Goal: Use online tool/utility

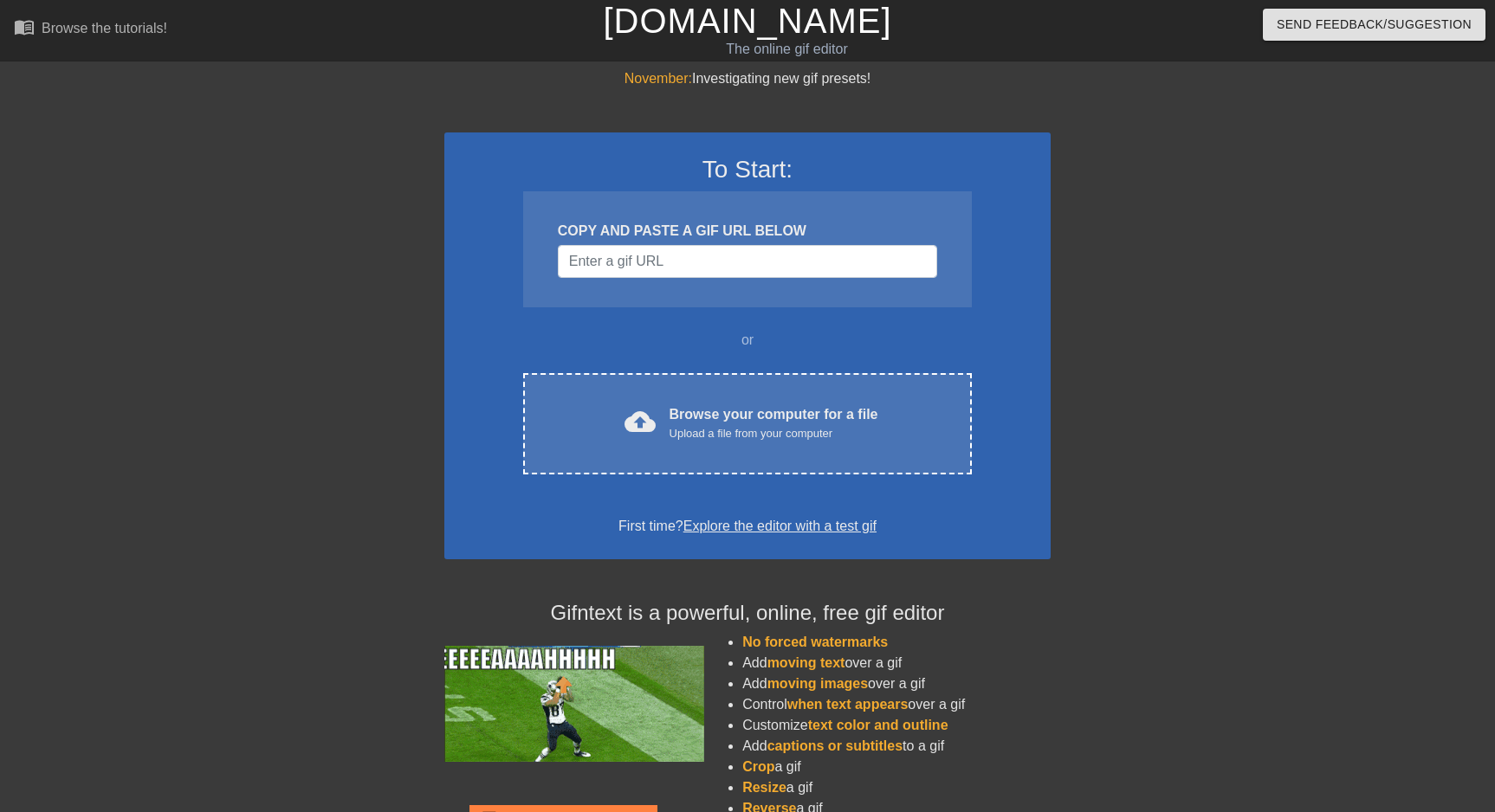
click at [761, 288] on div "COPY AND PASTE A GIF URL BELOW" at bounding box center [748, 249] width 449 height 116
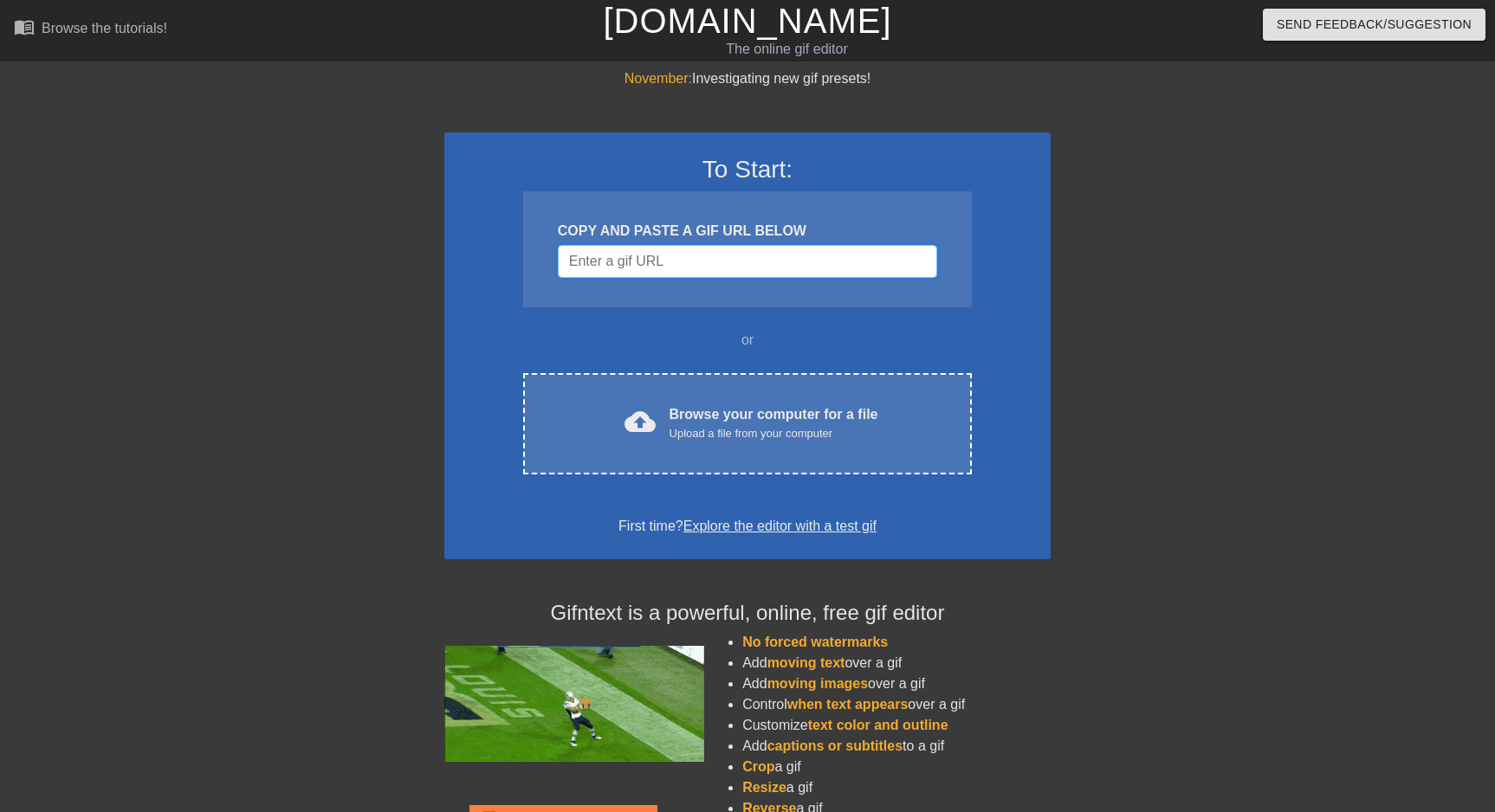
click at [697, 255] on input "Username" at bounding box center [748, 262] width 380 height 33
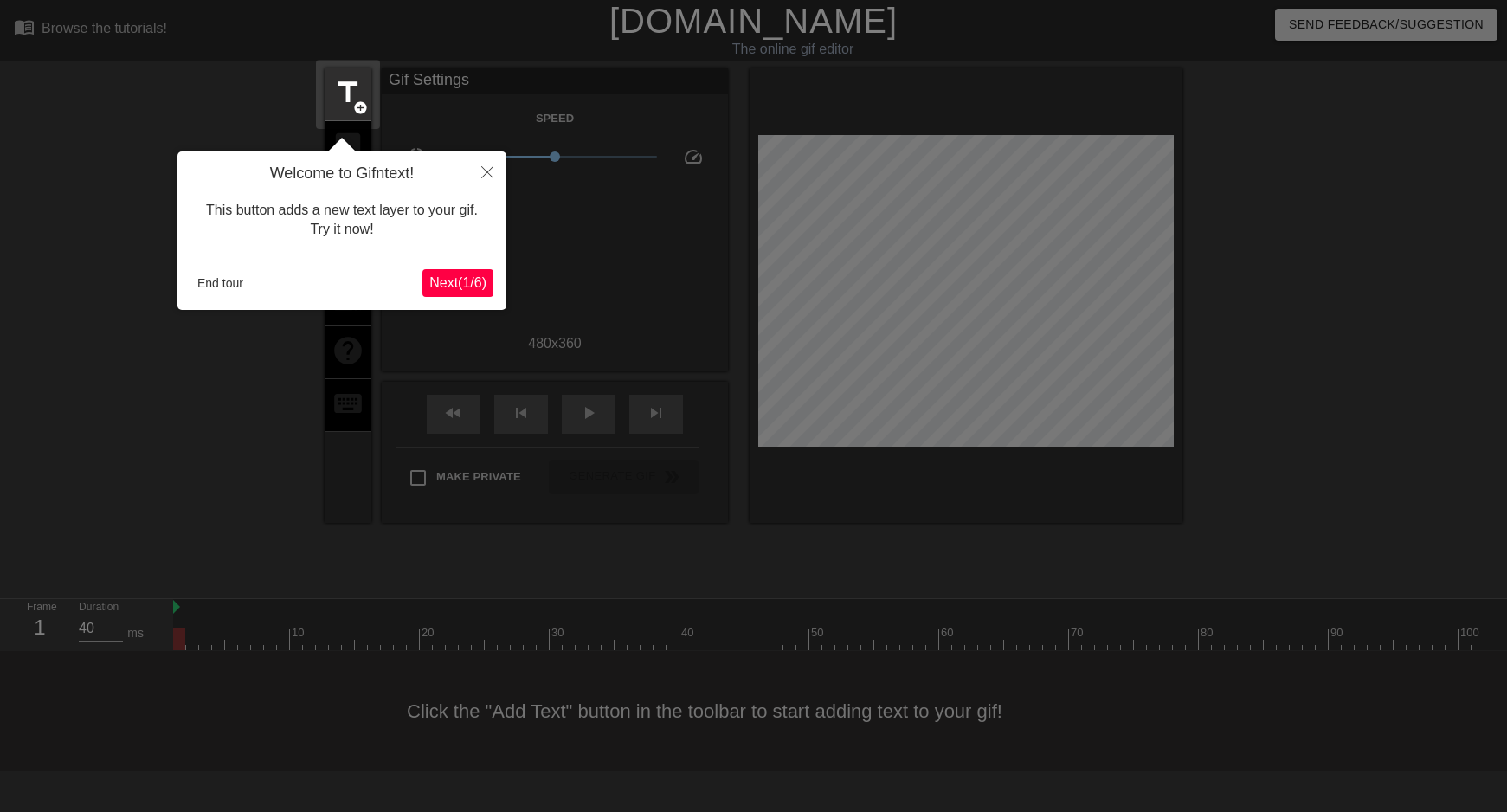
click at [455, 282] on span "Next ( 1 / 6 )" at bounding box center [458, 282] width 58 height 14
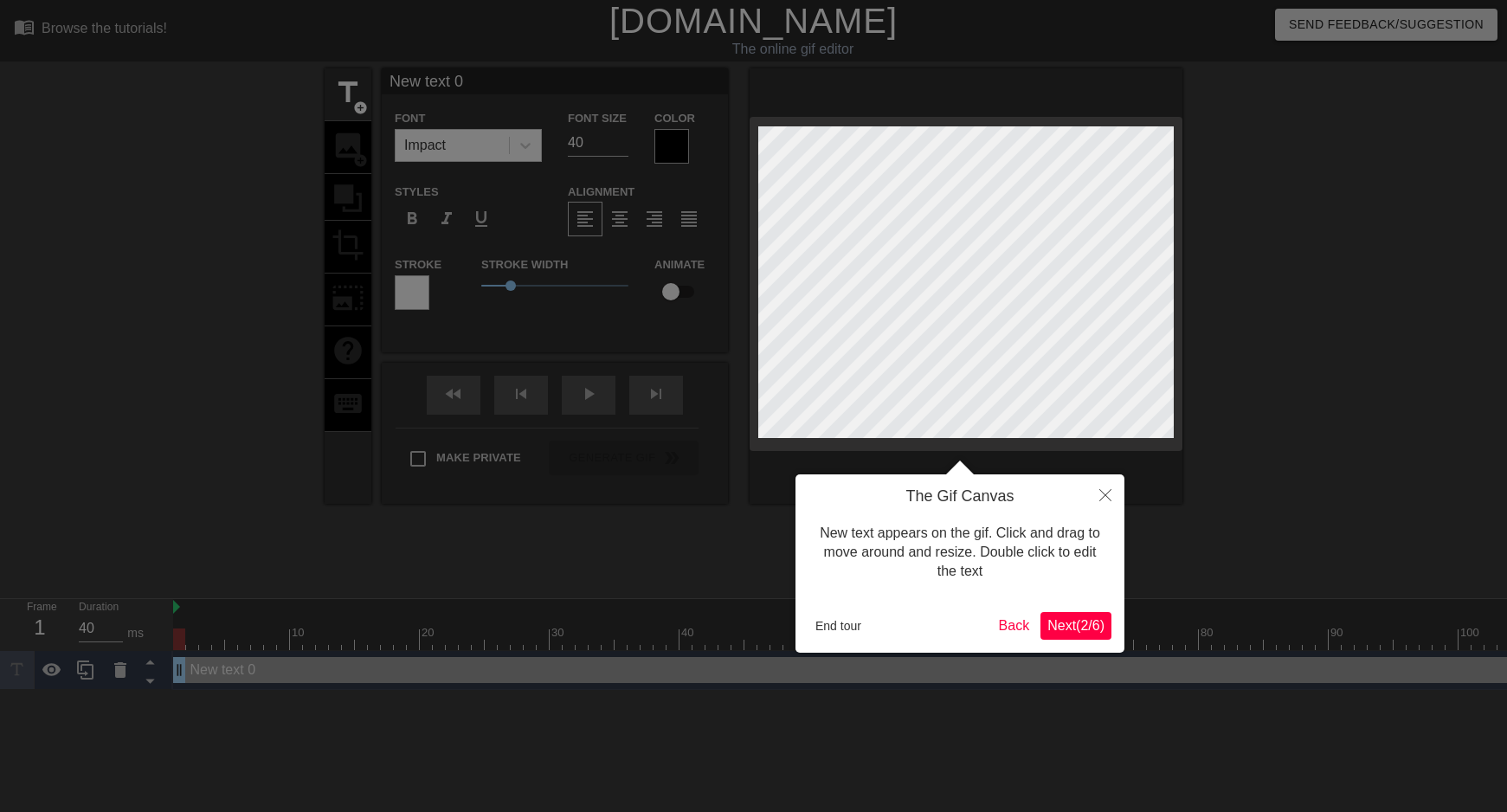
scroll to position [3, 5]
click at [1089, 624] on span "Next ( 2 / 6 )" at bounding box center [1077, 625] width 58 height 14
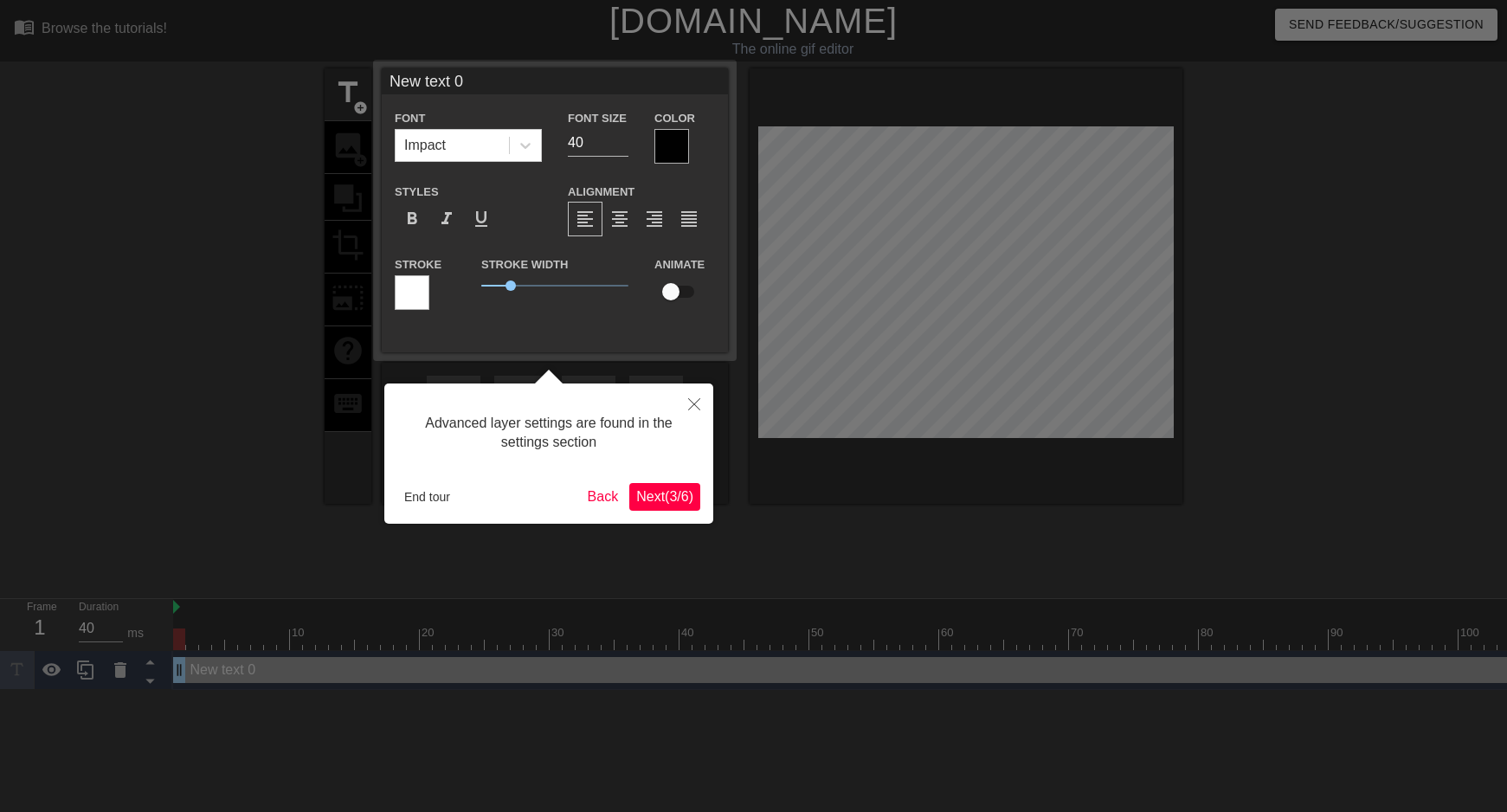
click at [640, 483] on button "Next ( 3 / 6 )" at bounding box center [665, 497] width 71 height 28
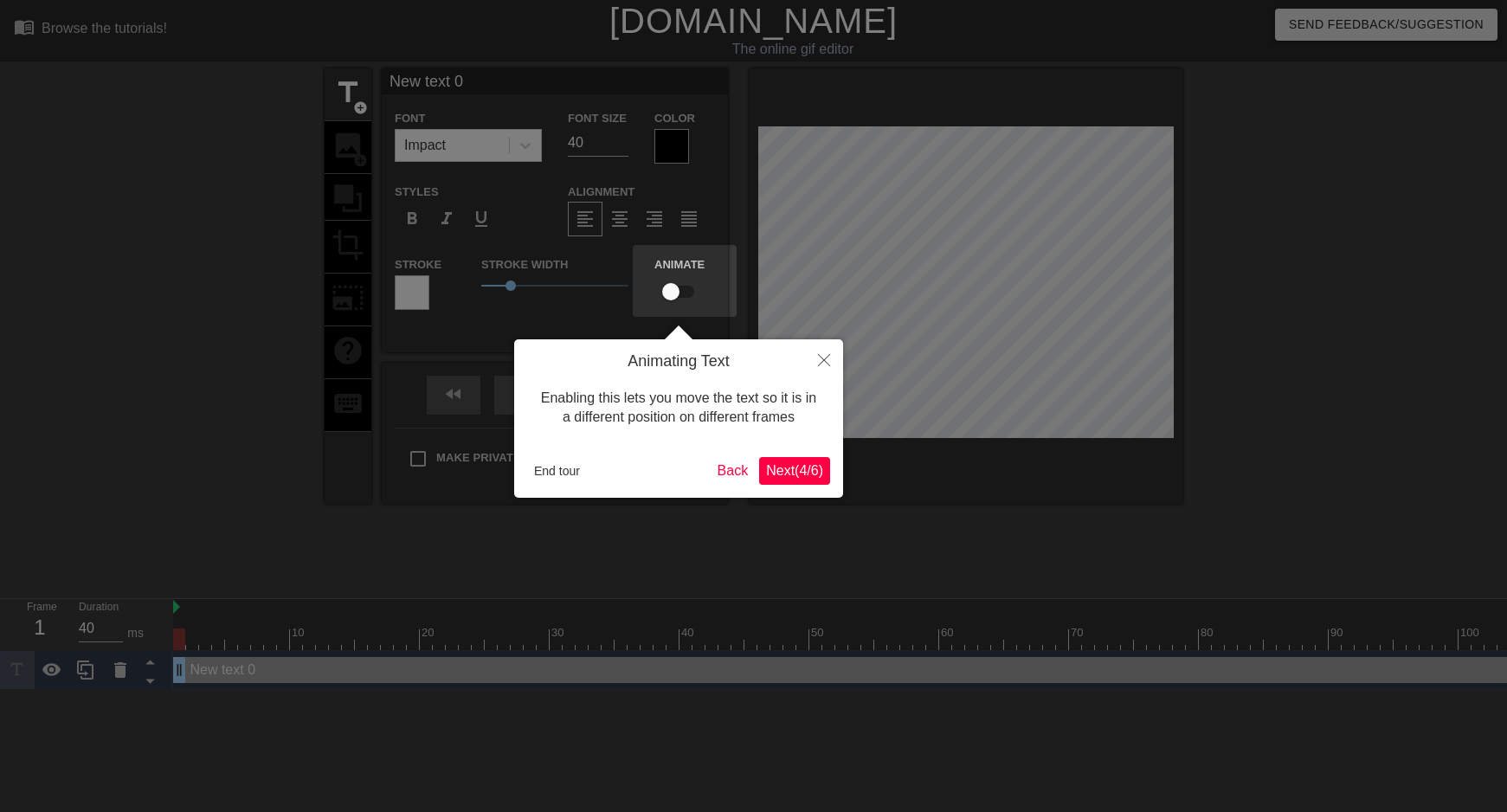
click at [796, 476] on span "Next ( 4 / 6 )" at bounding box center [795, 470] width 58 height 14
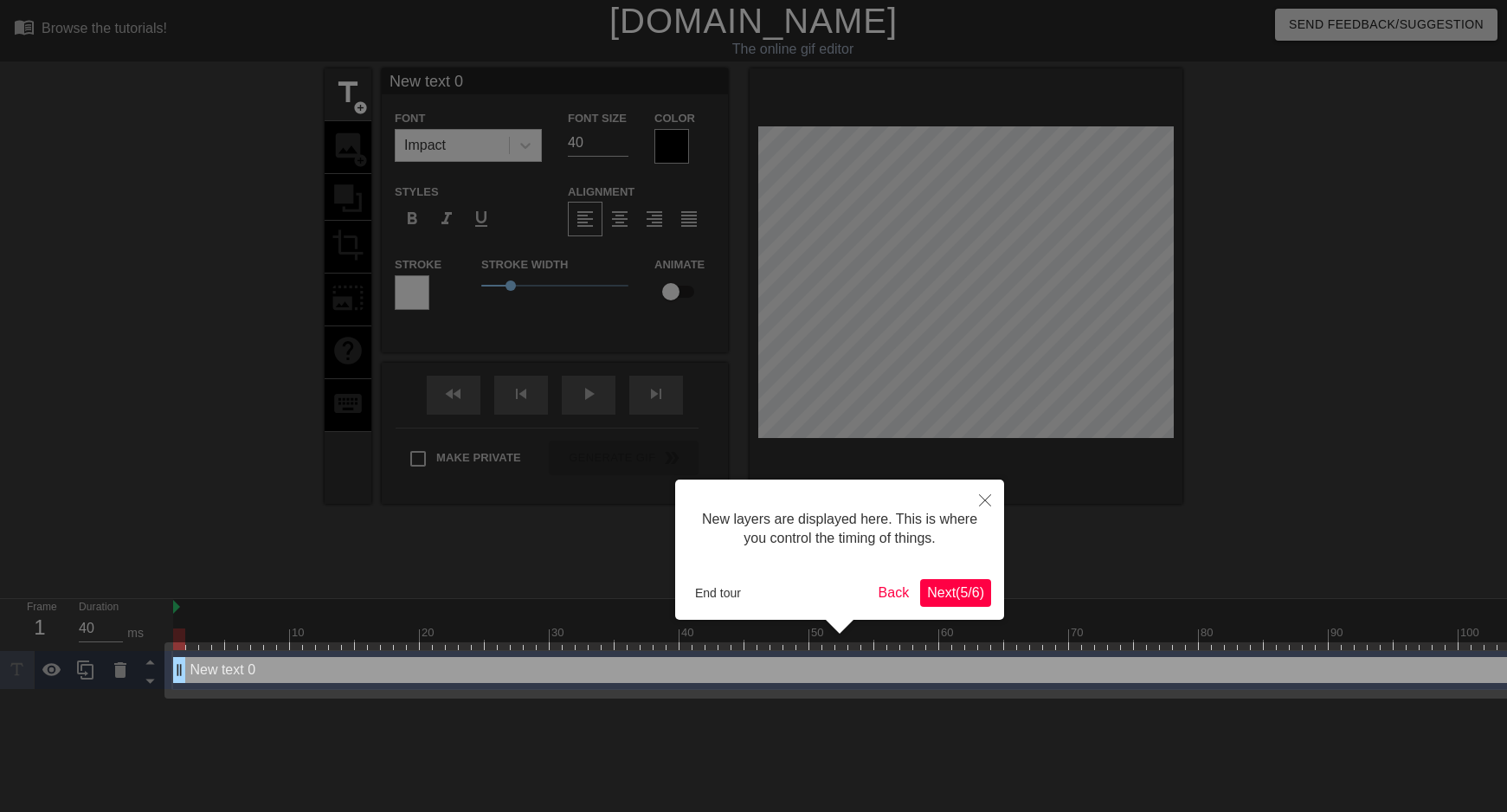
click at [949, 606] on button "Next ( 5 / 6 )" at bounding box center [956, 592] width 71 height 28
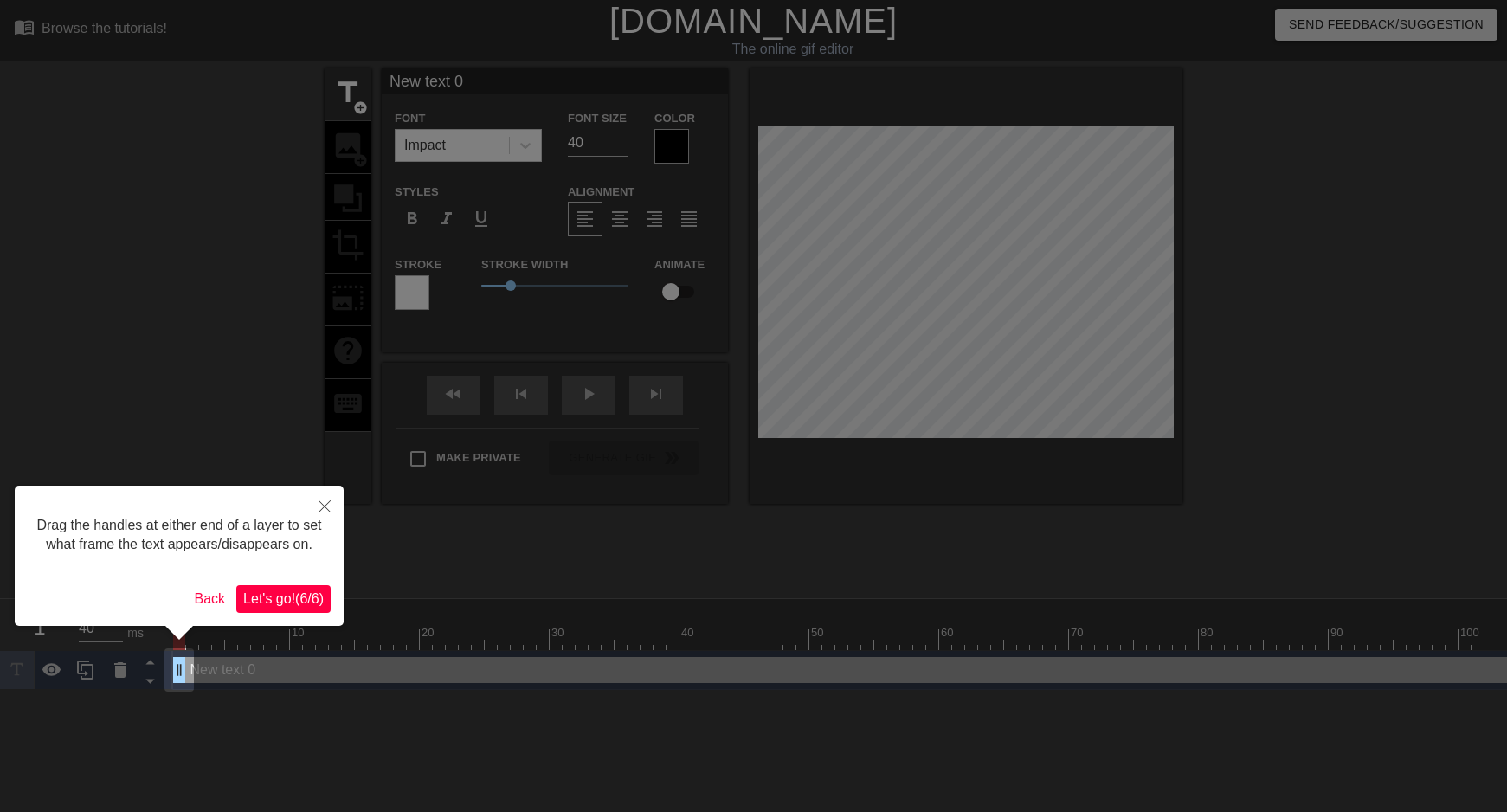
click at [282, 598] on span "Let's go! ( 6 / 6 )" at bounding box center [284, 598] width 81 height 14
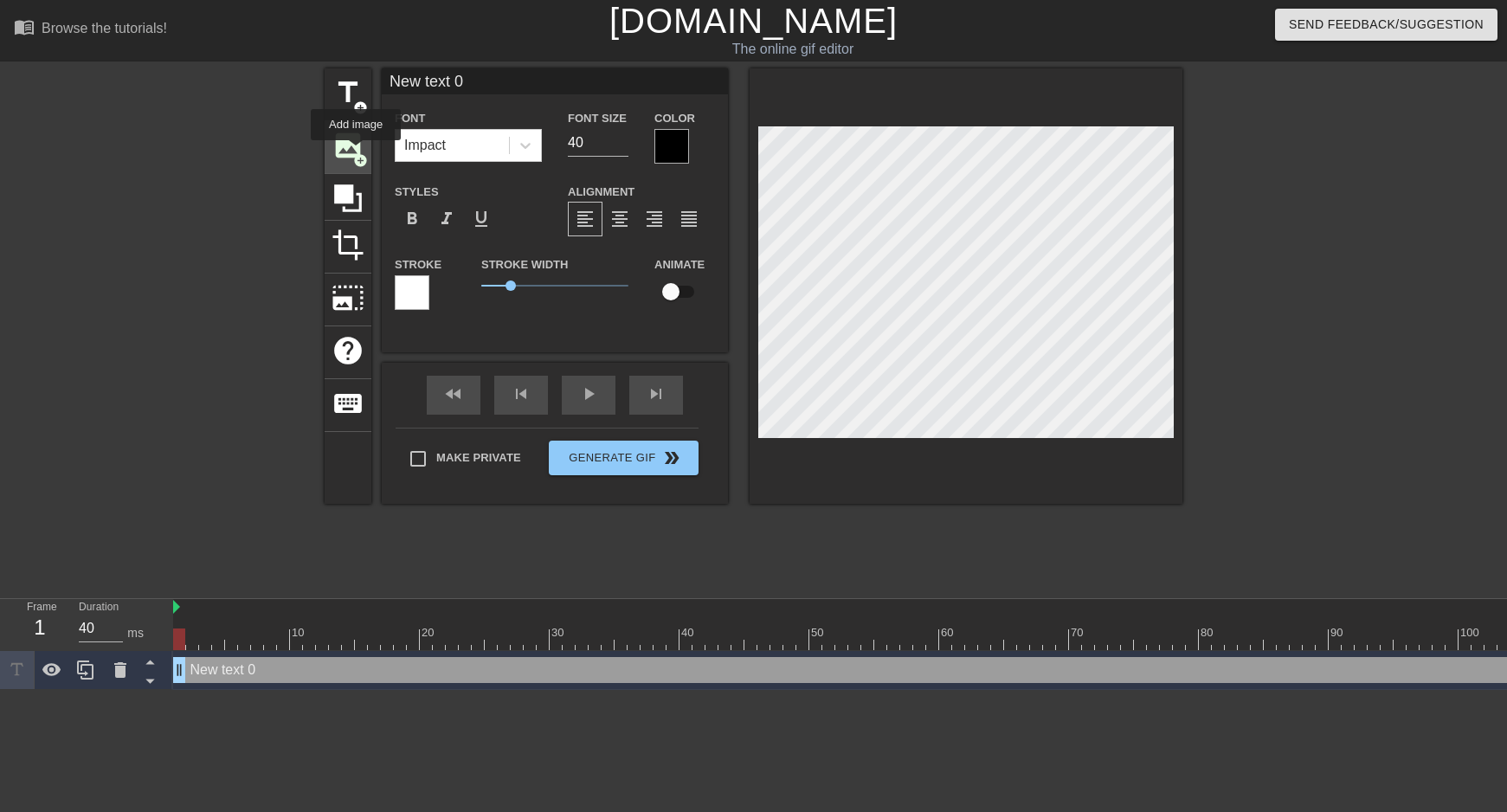
click at [356, 153] on span "add_circle" at bounding box center [360, 160] width 14 height 14
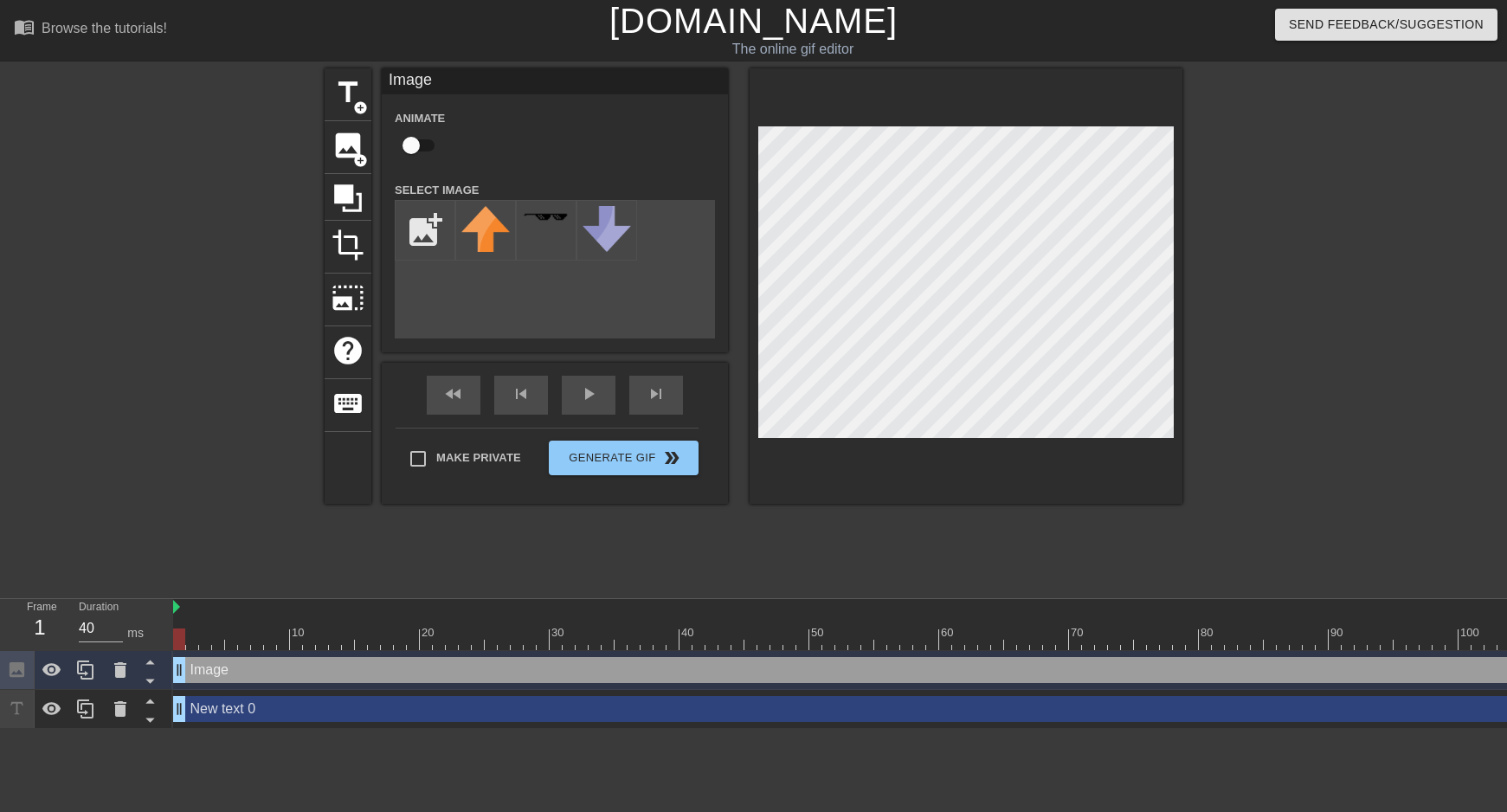
click at [1287, 66] on div "menu_book Browse the tutorials! [DOMAIN_NAME] The online gif editor Send Feedba…" at bounding box center [754, 364] width 1507 height 729
